Goal: Information Seeking & Learning: Learn about a topic

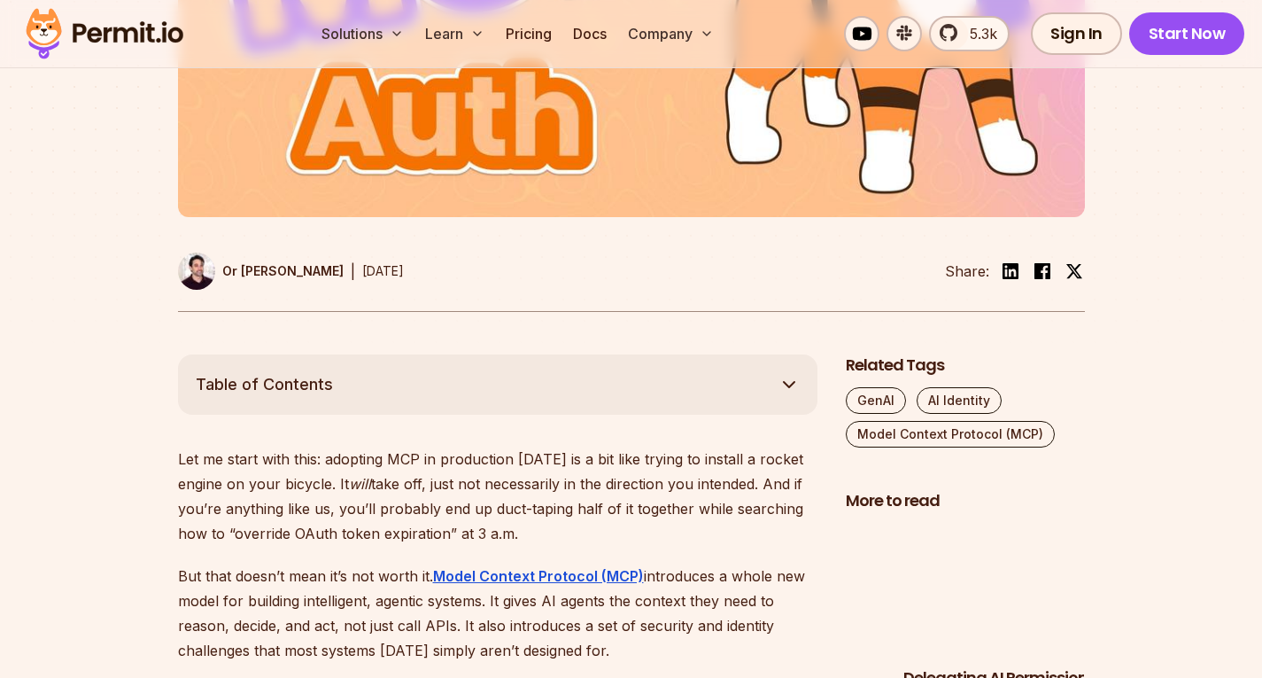
scroll to position [709, 0]
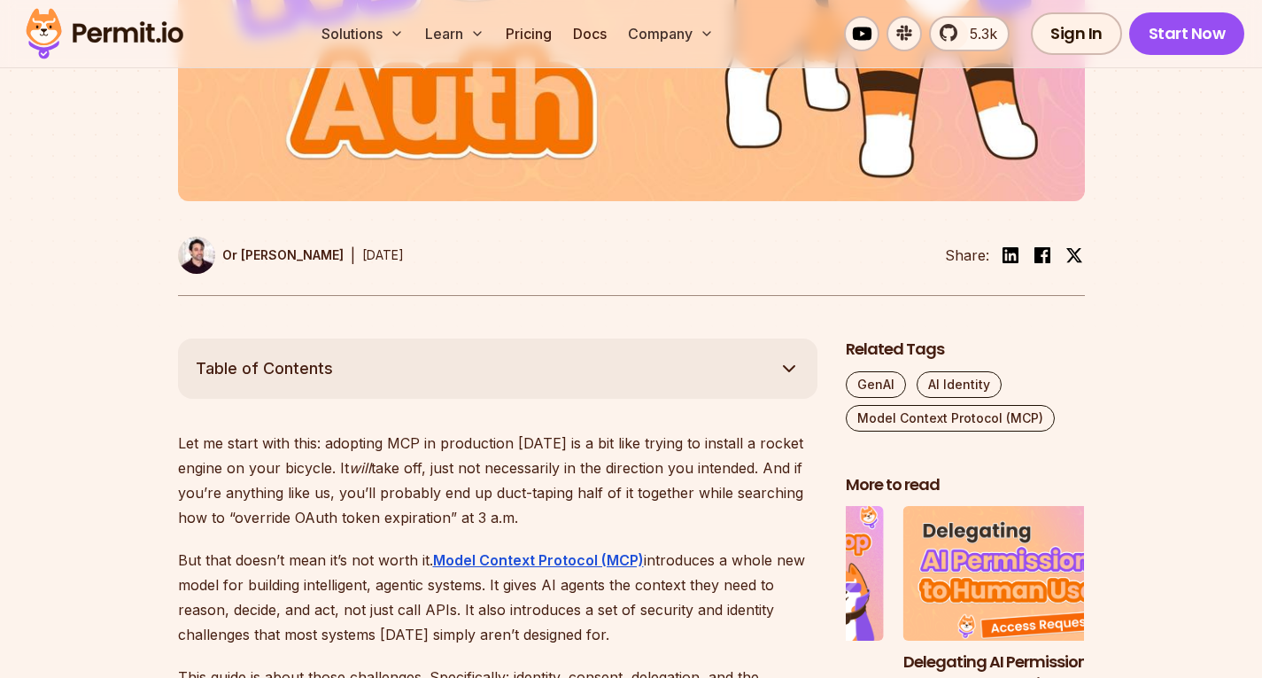
click at [794, 364] on icon "button" at bounding box center [789, 368] width 21 height 21
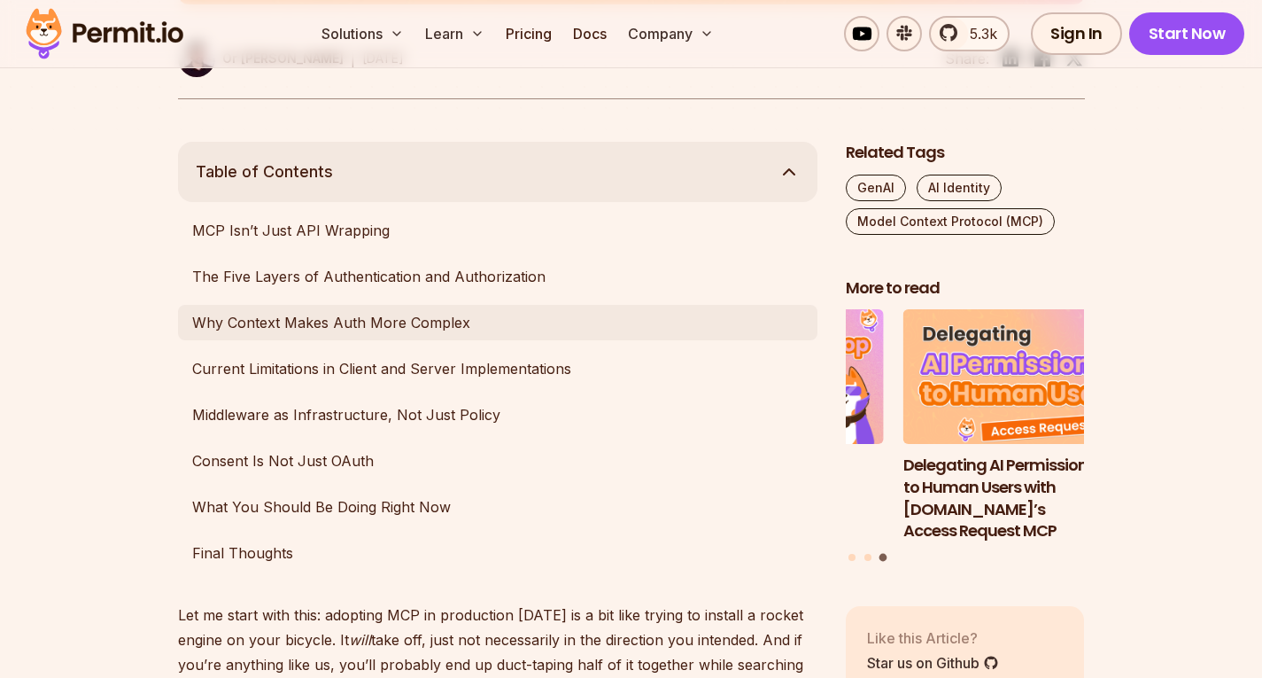
scroll to position [886, 0]
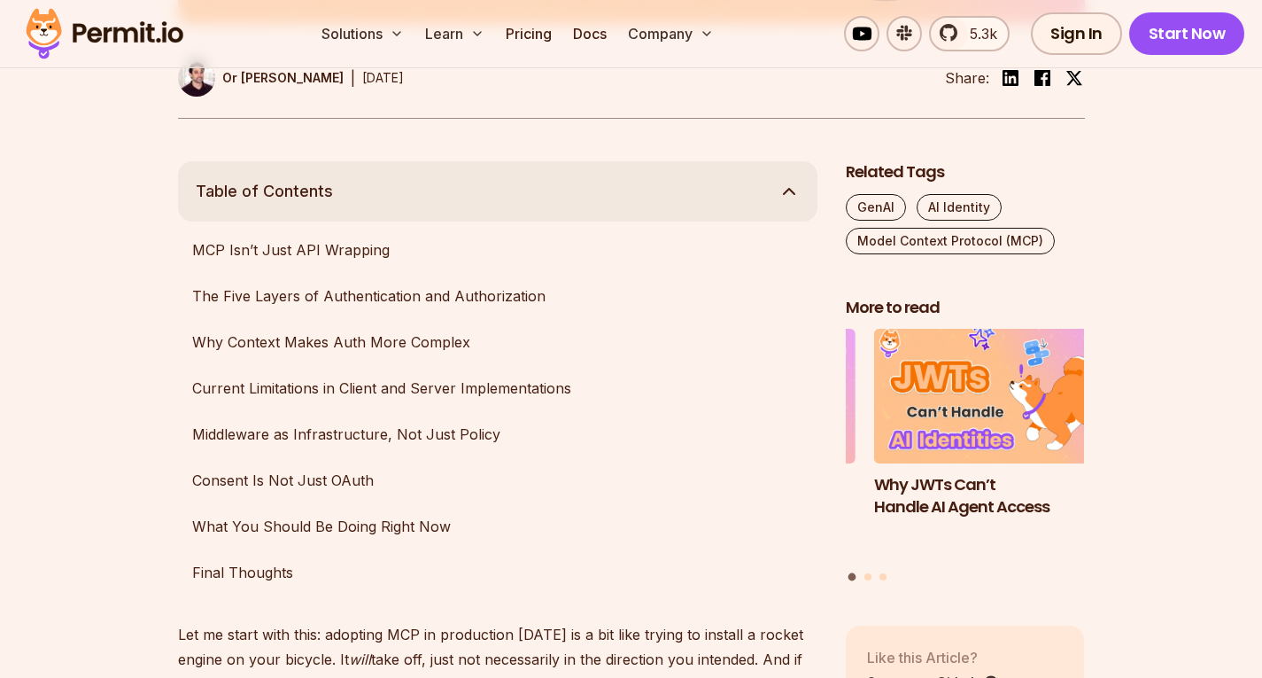
click at [782, 208] on button "Table of Contents" at bounding box center [498, 191] width 640 height 60
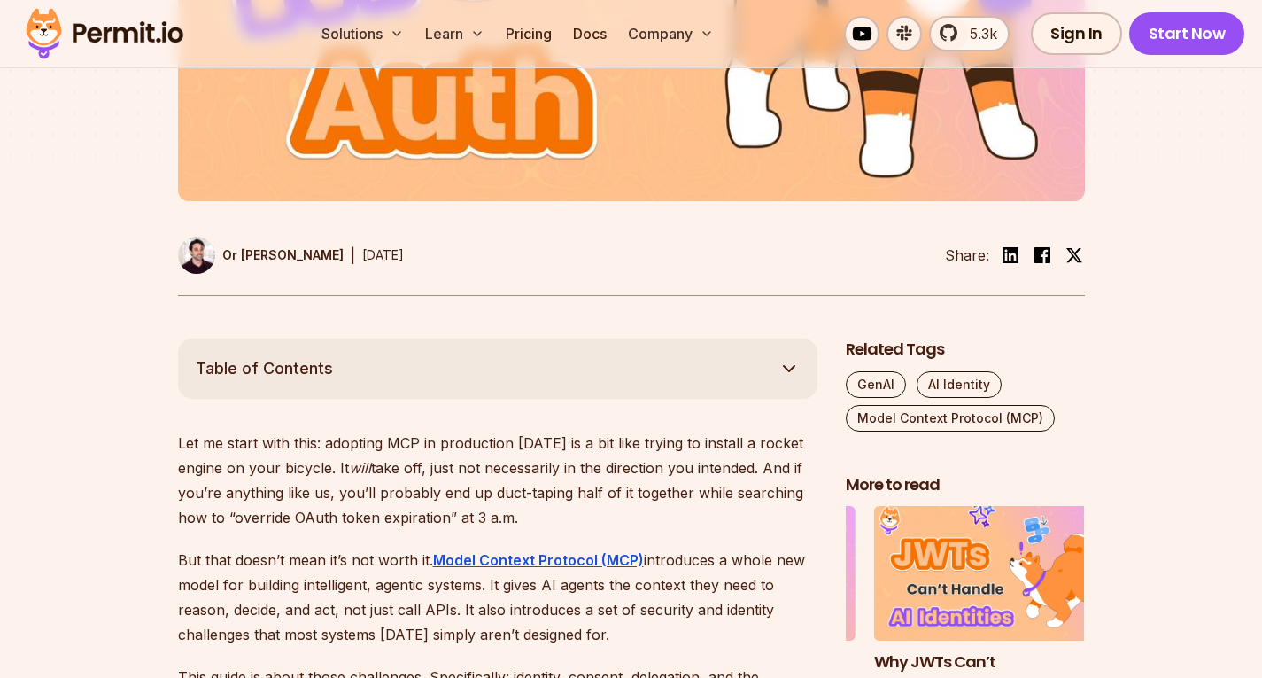
scroll to position [974, 0]
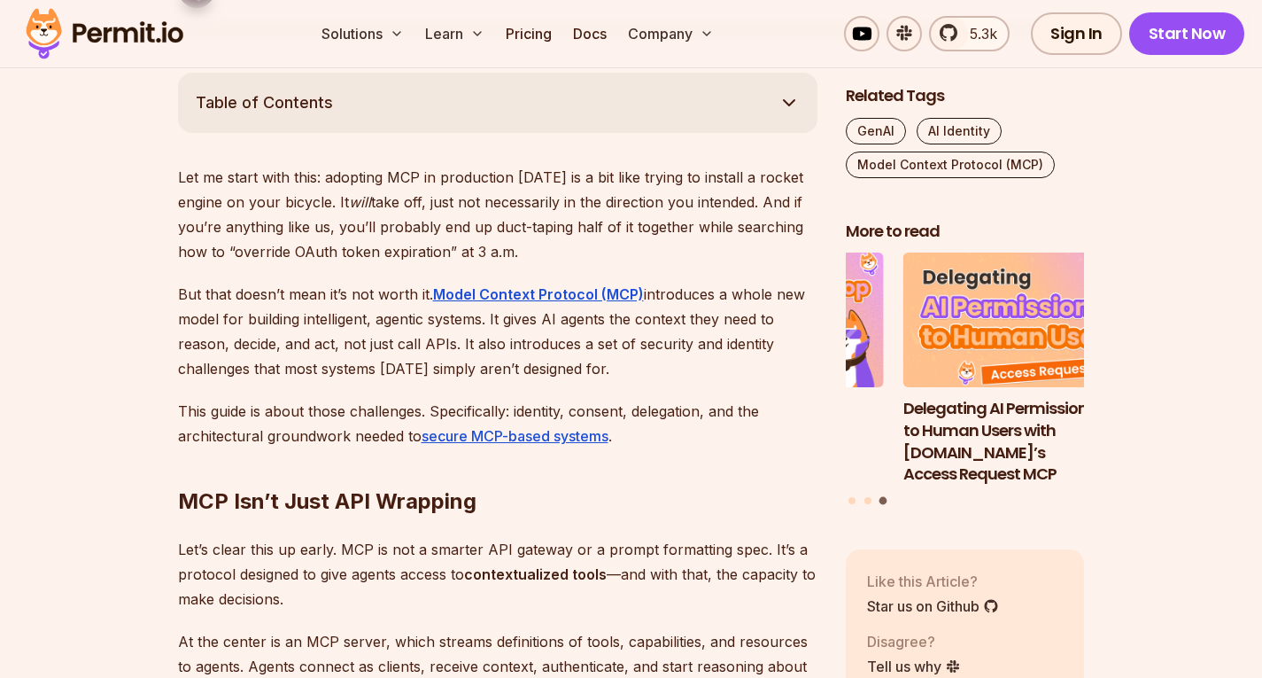
click at [562, 173] on p "Let me start with this: adopting MCP in production today is a bit like trying t…" at bounding box center [498, 214] width 640 height 99
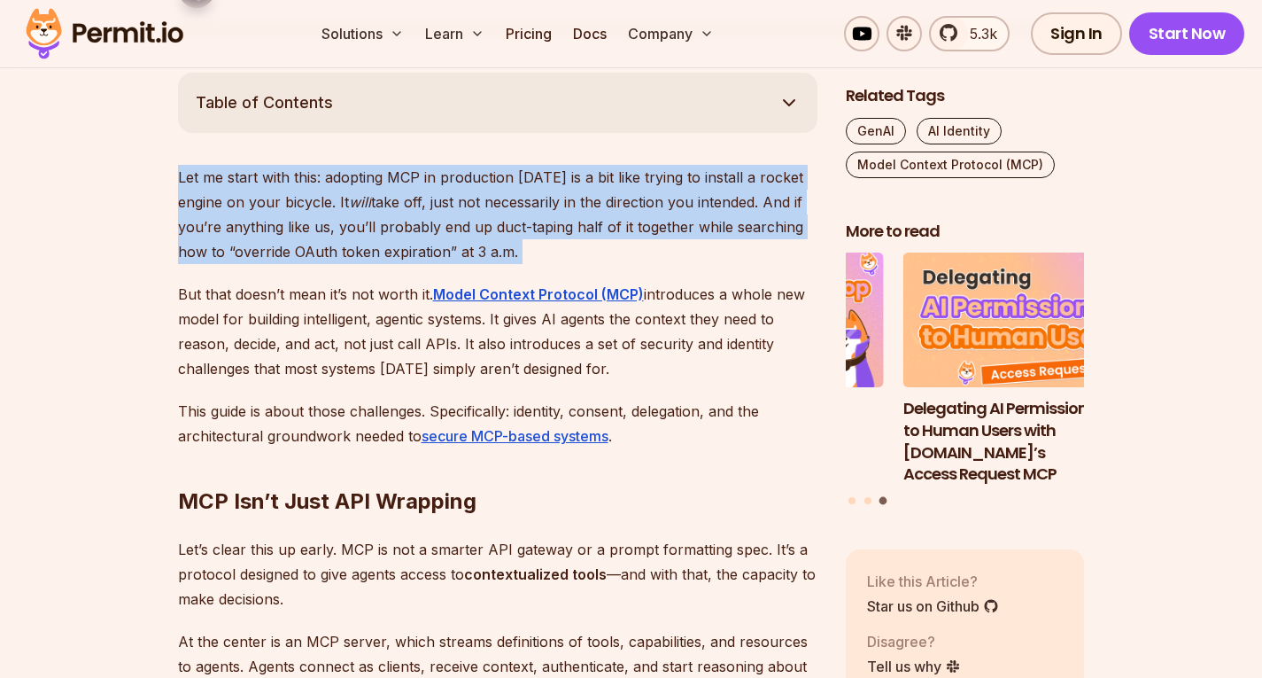
click at [562, 173] on p "Let me start with this: adopting MCP in production today is a bit like trying t…" at bounding box center [498, 214] width 640 height 99
click at [543, 173] on p "Let me start with this: adopting MCP in production today is a bit like trying t…" at bounding box center [498, 214] width 640 height 99
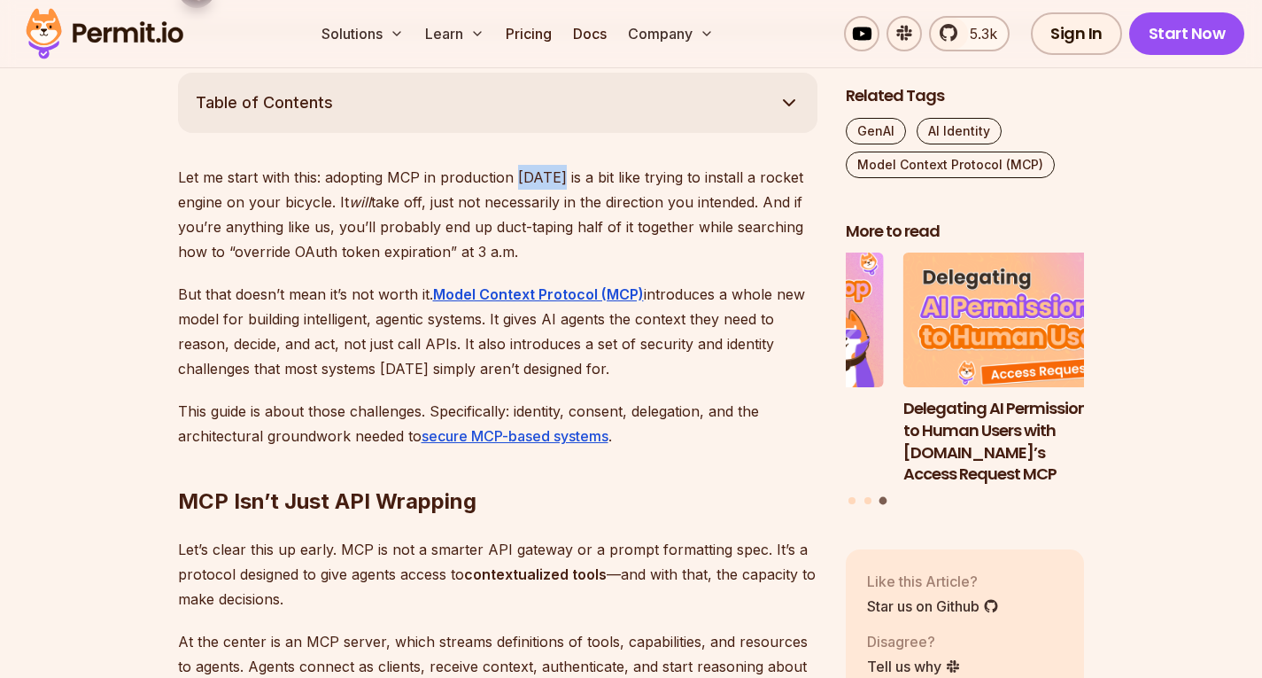
click at [543, 173] on p "Let me start with this: adopting MCP in production today is a bit like trying t…" at bounding box center [498, 214] width 640 height 99
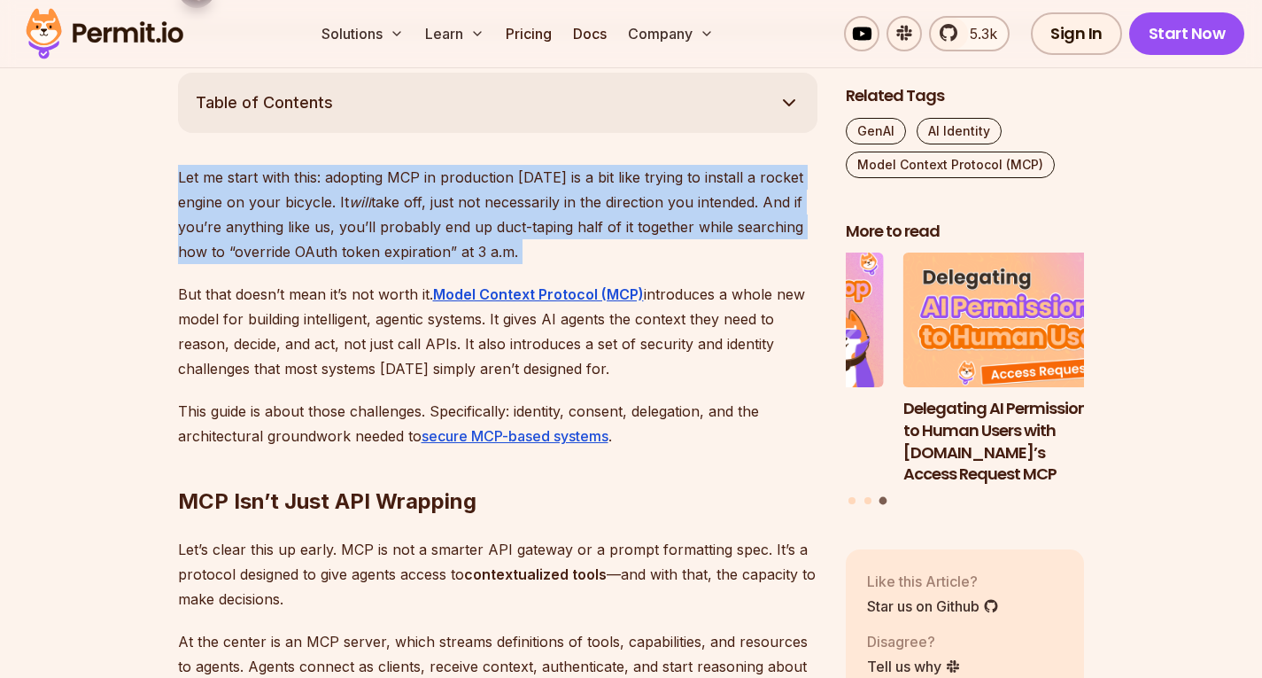
click at [543, 173] on p "Let me start with this: adopting MCP in production today is a bit like trying t…" at bounding box center [498, 214] width 640 height 99
click at [446, 175] on p "Let me start with this: adopting MCP in production today is a bit like trying t…" at bounding box center [498, 214] width 640 height 99
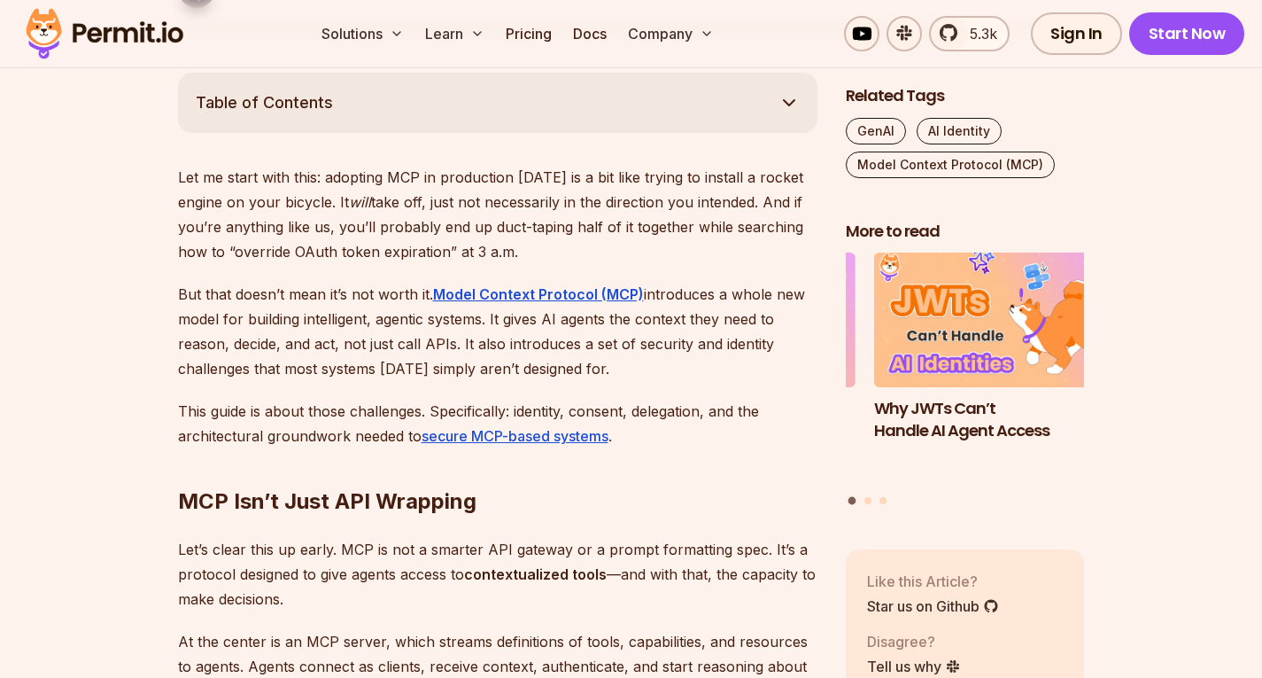
click at [322, 209] on p "Let me start with this: adopting MCP in production today is a bit like trying t…" at bounding box center [498, 214] width 640 height 99
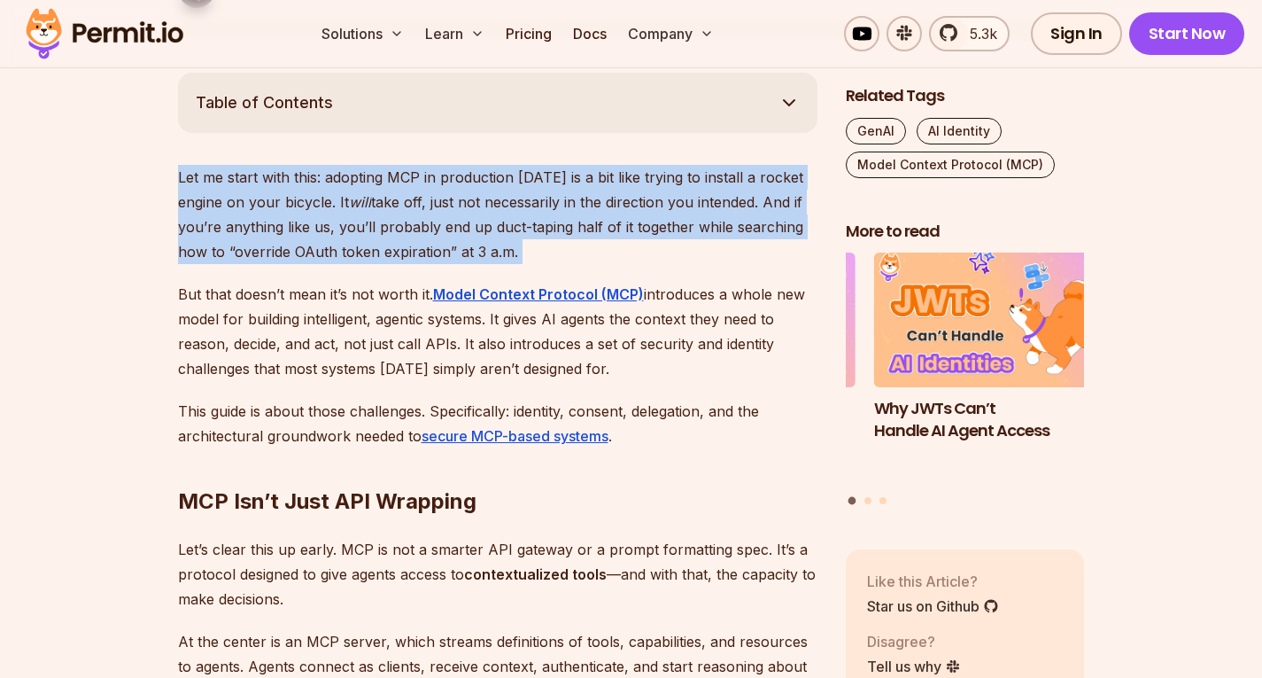
click at [322, 209] on p "Let me start with this: adopting MCP in production today is a bit like trying t…" at bounding box center [498, 214] width 640 height 99
click at [400, 201] on p "Let me start with this: adopting MCP in production today is a bit like trying t…" at bounding box center [498, 214] width 640 height 99
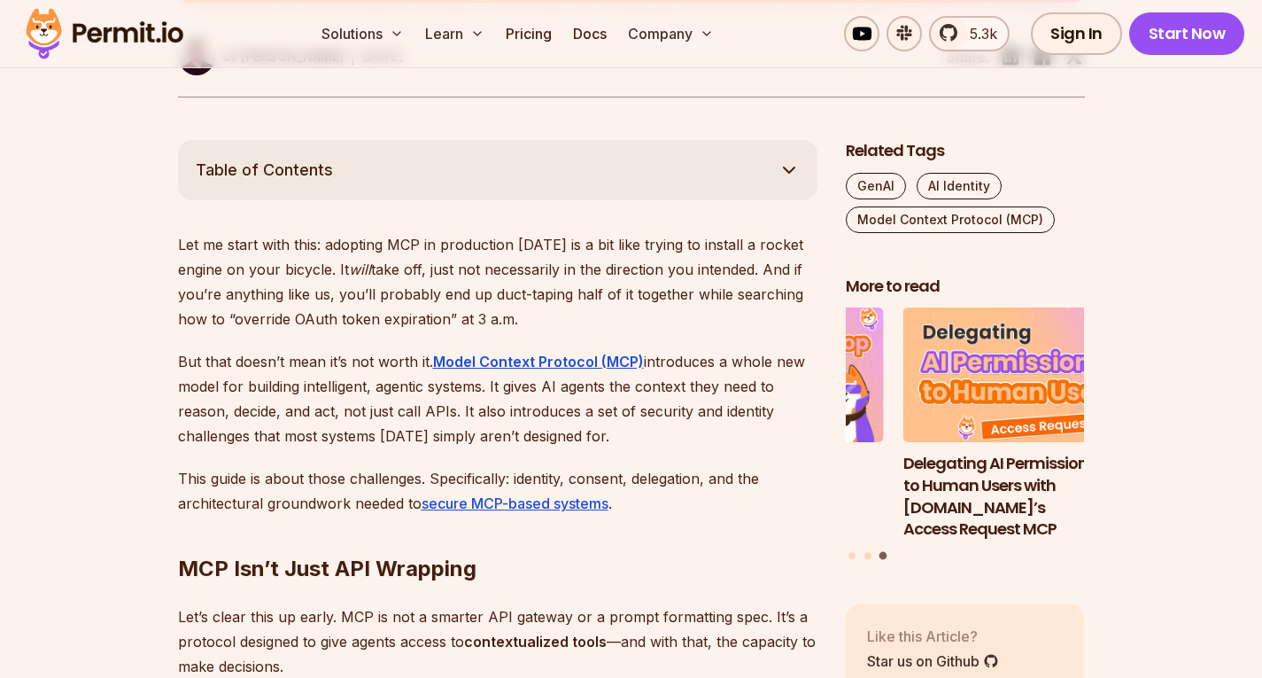
scroll to position [886, 0]
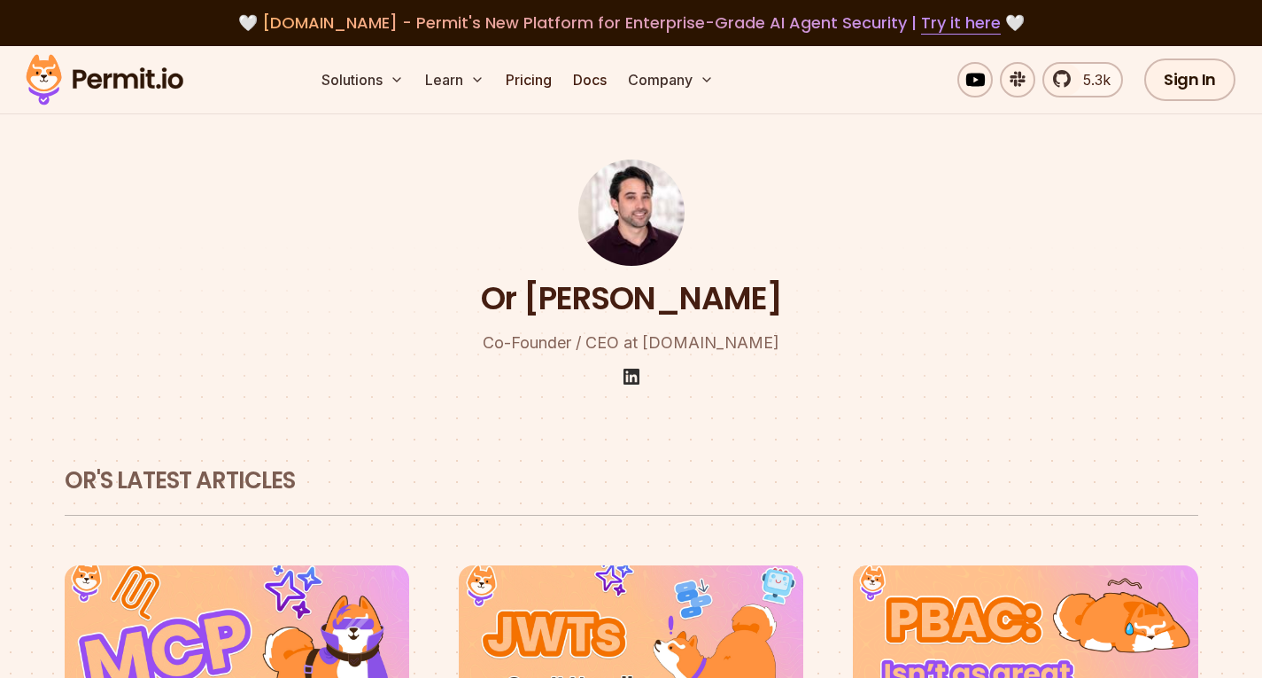
click at [636, 377] on img at bounding box center [631, 376] width 21 height 21
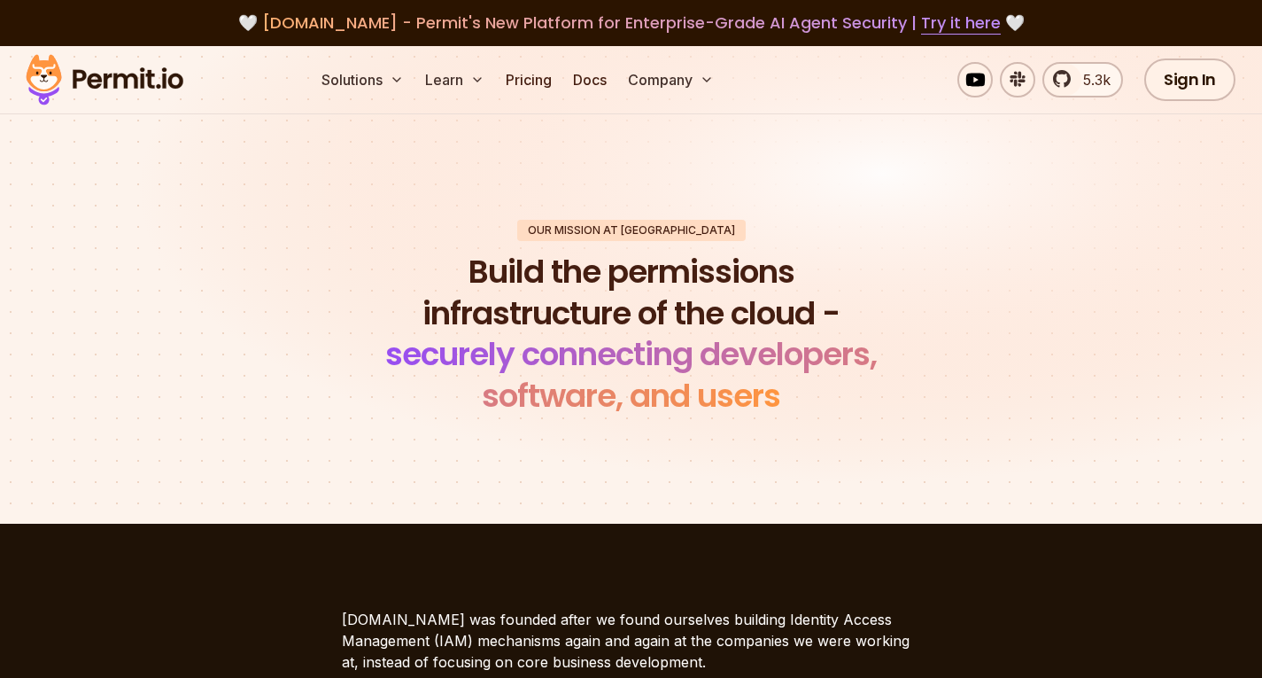
click at [664, 233] on div "Our mission at [GEOGRAPHIC_DATA]" at bounding box center [631, 230] width 229 height 21
click at [1092, 81] on span "5.3k" at bounding box center [1092, 79] width 38 height 21
